Goal: Task Accomplishment & Management: Use online tool/utility

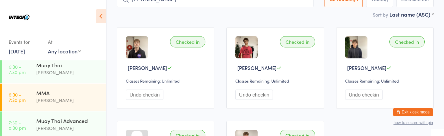
scroll to position [49, 0]
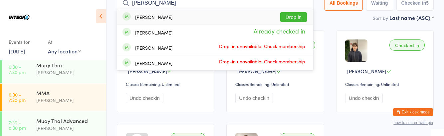
type input "[PERSON_NAME]"
click at [301, 16] on button "Drop in" at bounding box center [293, 17] width 27 height 10
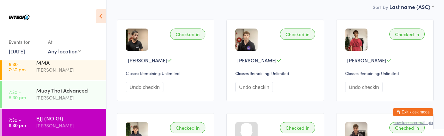
scroll to position [119, 0]
click at [80, 101] on div "[PERSON_NAME]" at bounding box center [68, 99] width 64 height 8
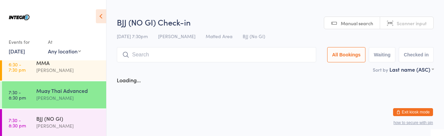
scroll to position [119, 0]
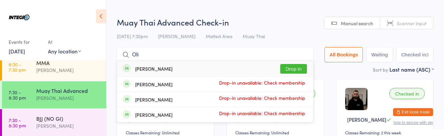
type input "Oli"
click at [293, 67] on button "Drop in" at bounding box center [293, 69] width 27 height 10
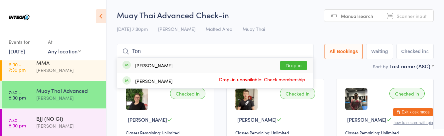
type input "[PERSON_NAME]"
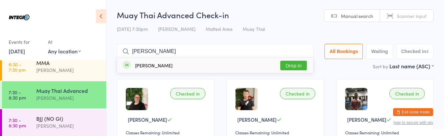
click at [27, 129] on link "7:30 - 8:30 pm BJJ (NO GI) [PERSON_NAME]" at bounding box center [54, 122] width 104 height 27
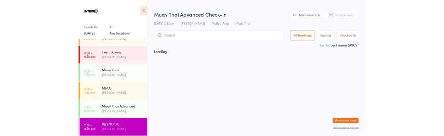
scroll to position [119, 0]
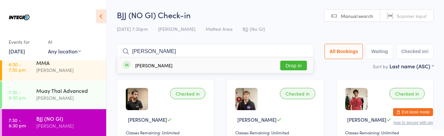
type input "[PERSON_NAME]"
click at [299, 65] on button "Drop in" at bounding box center [293, 66] width 27 height 10
type input "Uri"
click at [301, 67] on button "Drop in" at bounding box center [293, 66] width 27 height 10
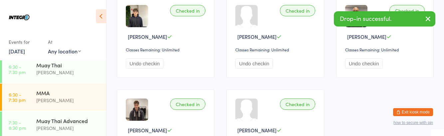
scroll to position [175, 0]
